Goal: Find specific page/section: Find specific page/section

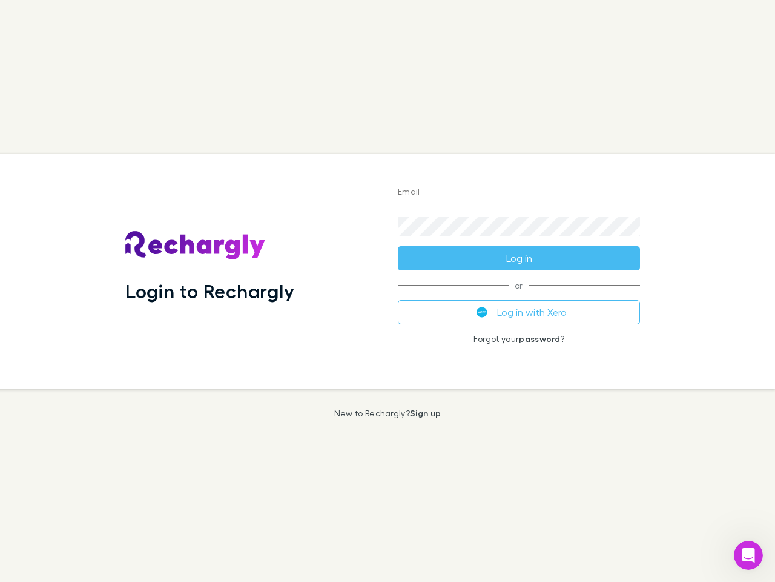
click at [388, 291] on div "Login to Rechargly" at bounding box center [252, 271] width 273 height 235
click at [519, 193] on input "Email" at bounding box center [519, 192] width 242 height 19
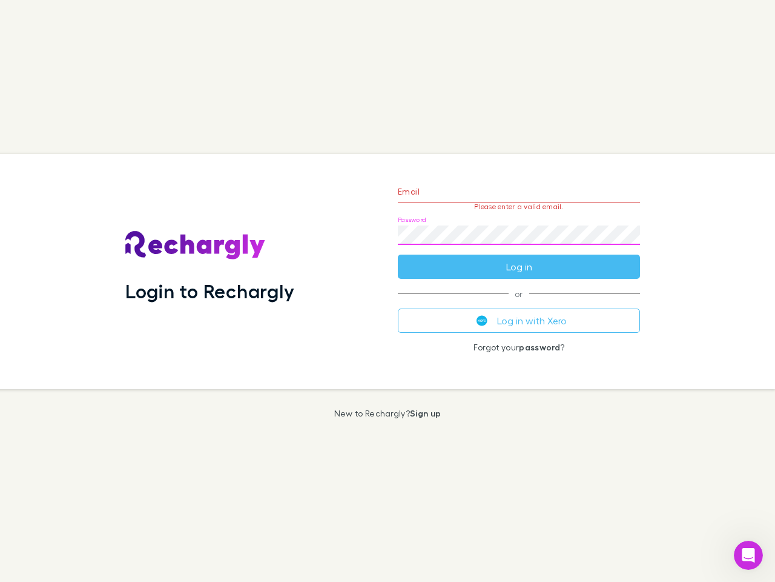
click at [519, 258] on form "Email Please enter a valid email. Password Log in" at bounding box center [519, 225] width 242 height 105
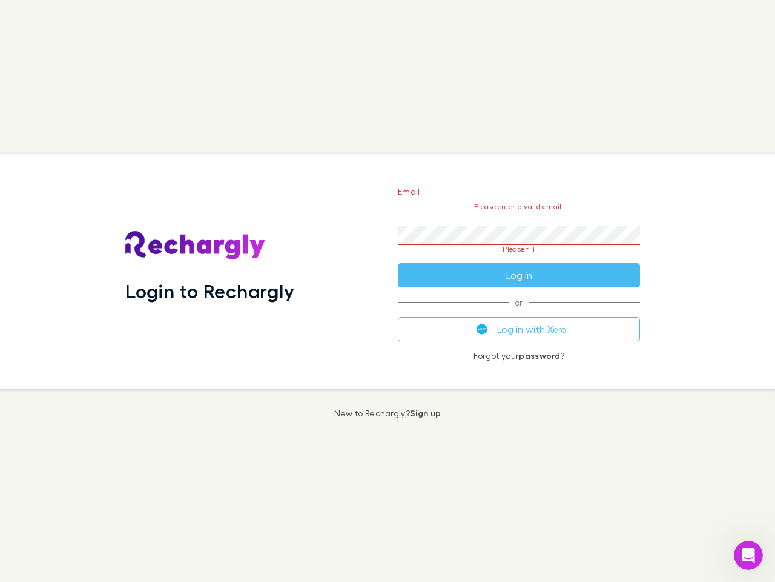
click at [519, 312] on div "Email Please enter a valid email. Password Please fill Log in or Log in with Xe…" at bounding box center [519, 271] width 262 height 235
click at [749, 555] on icon "Open Intercom Messenger" at bounding box center [749, 555] width 20 height 20
